Goal: Find specific page/section: Find specific page/section

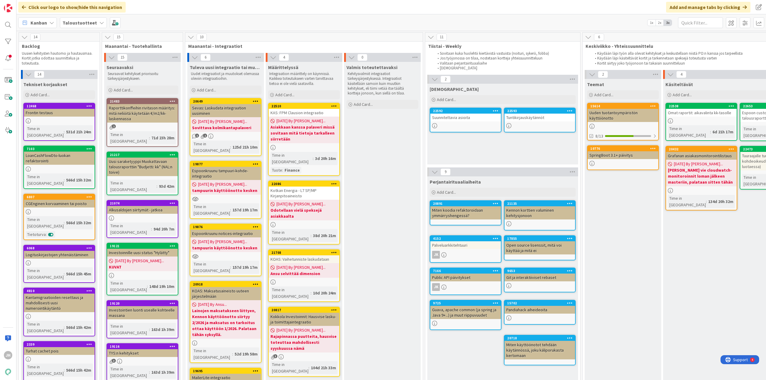
click at [81, 26] on span "Taloustuotteet" at bounding box center [79, 22] width 34 height 7
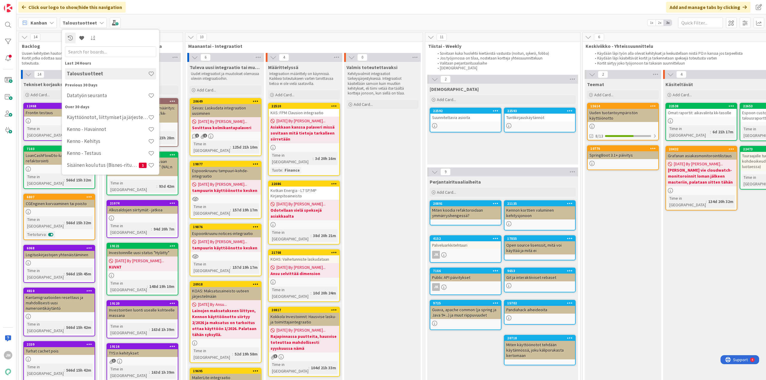
click at [94, 73] on h4 "Taloustuotteet" at bounding box center [107, 74] width 81 height 6
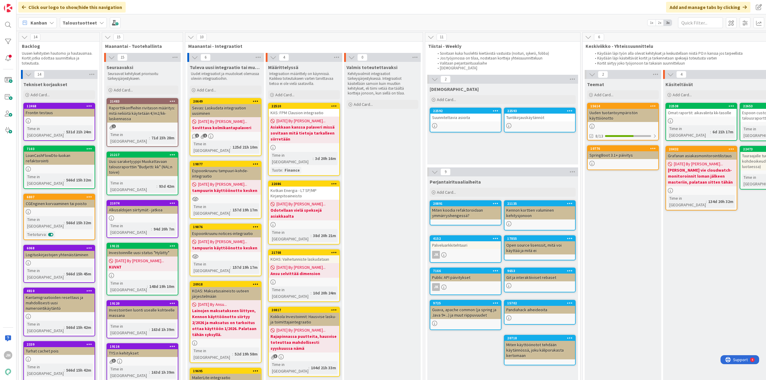
click at [280, 9] on div "Click our logo to show/hide this navigation Add and manage tabs by clicking" at bounding box center [390, 7] width 749 height 14
click at [321, 114] on div "KAS: FPM Clausion integraatio" at bounding box center [304, 113] width 71 height 8
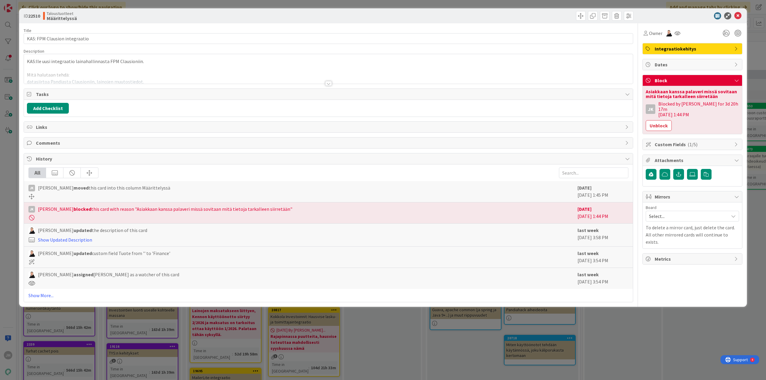
click at [327, 85] on div at bounding box center [328, 83] width 7 height 5
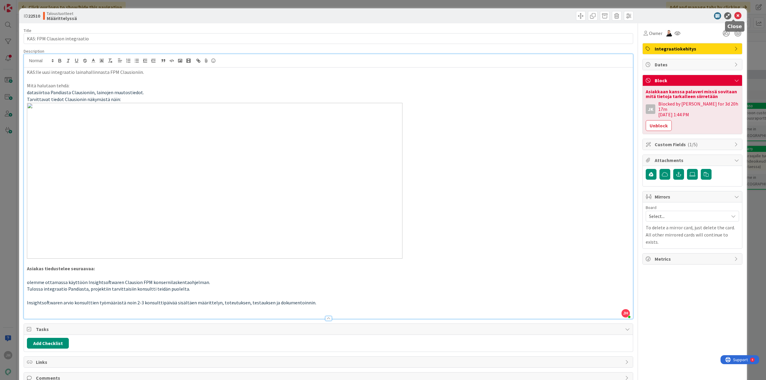
click at [734, 14] on icon at bounding box center [737, 15] width 7 height 7
